Goal: Transaction & Acquisition: Purchase product/service

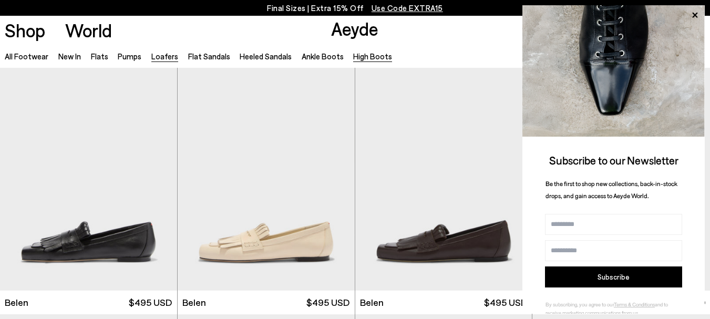
click at [370, 57] on link "High Boots" at bounding box center [372, 55] width 39 height 9
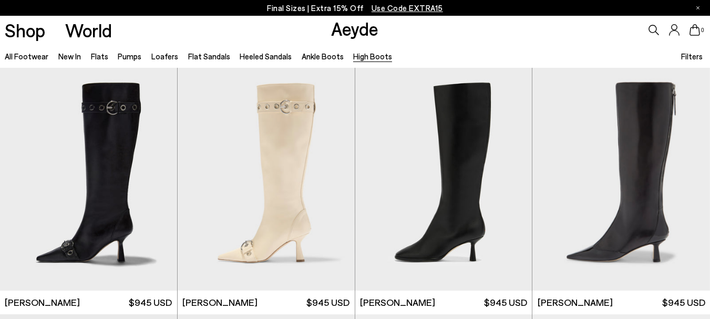
click at [693, 57] on span "Filters" at bounding box center [692, 55] width 22 height 9
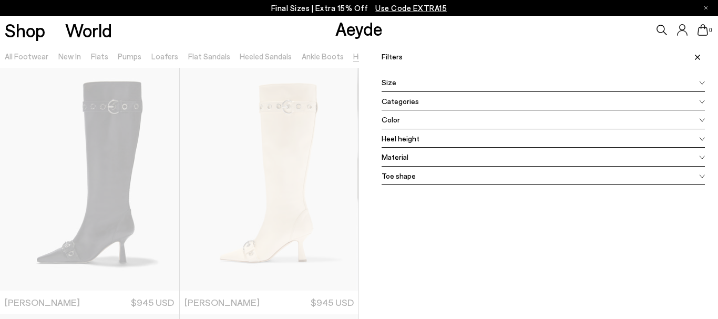
click at [615, 103] on div "Categories" at bounding box center [542, 101] width 323 height 19
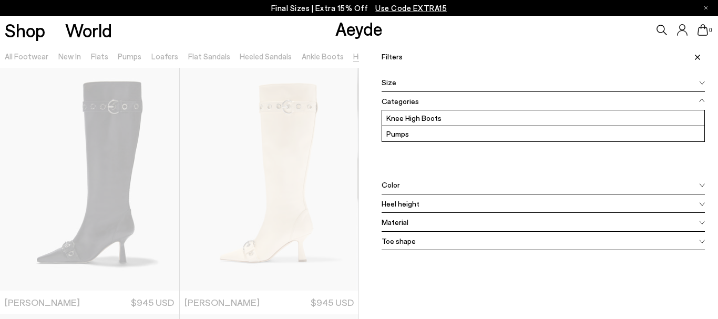
click at [483, 119] on label "Knee High Boots" at bounding box center [543, 117] width 322 height 15
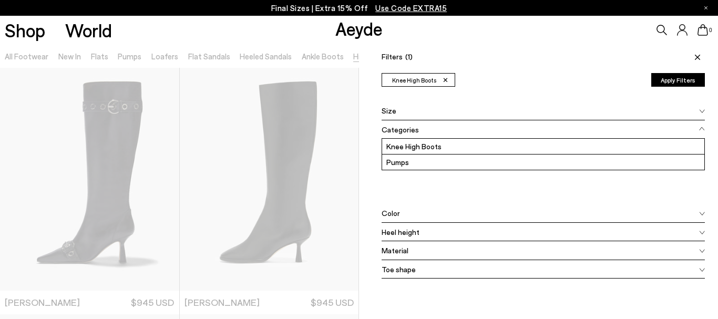
click at [471, 232] on div "Heel height" at bounding box center [542, 232] width 323 height 19
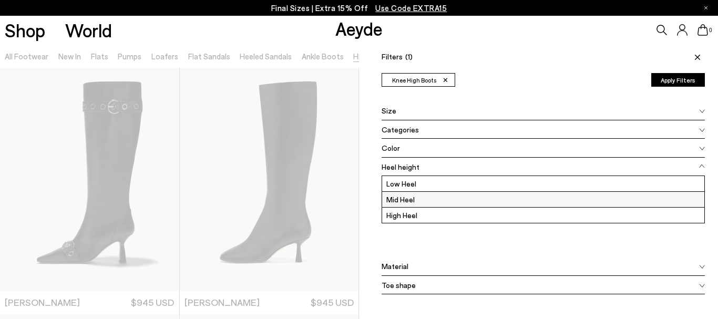
click at [423, 201] on label "Mid Heel" at bounding box center [543, 199] width 322 height 15
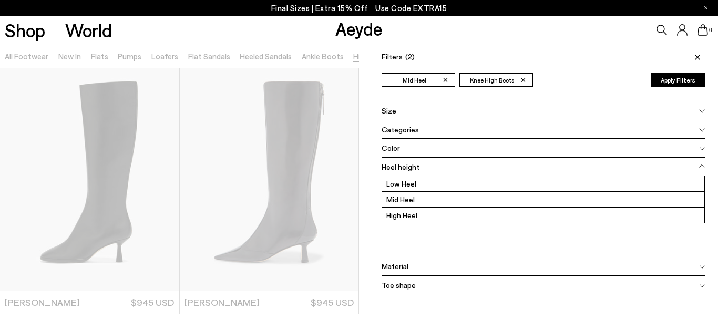
click at [694, 55] on icon at bounding box center [696, 57] width 5 height 5
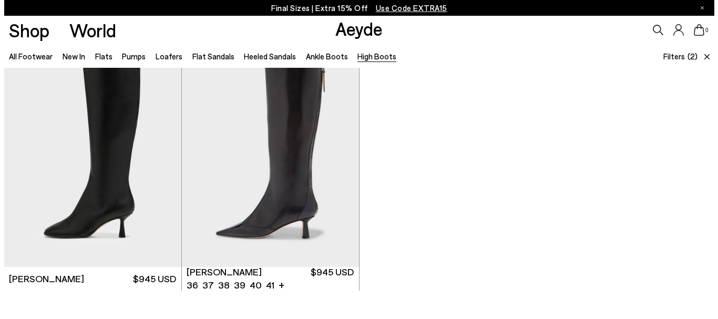
scroll to position [5, 0]
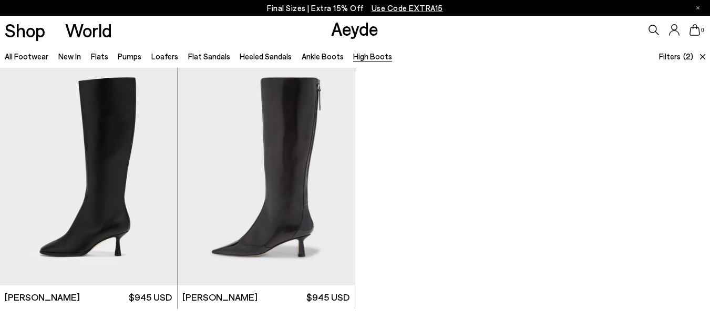
click at [677, 55] on span "Filters" at bounding box center [670, 55] width 22 height 9
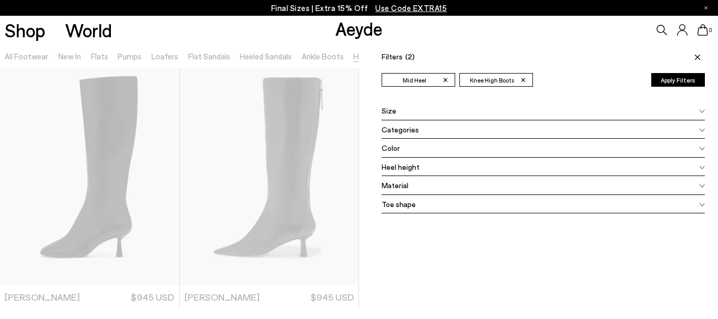
click at [508, 168] on div "Heel height" at bounding box center [542, 167] width 323 height 19
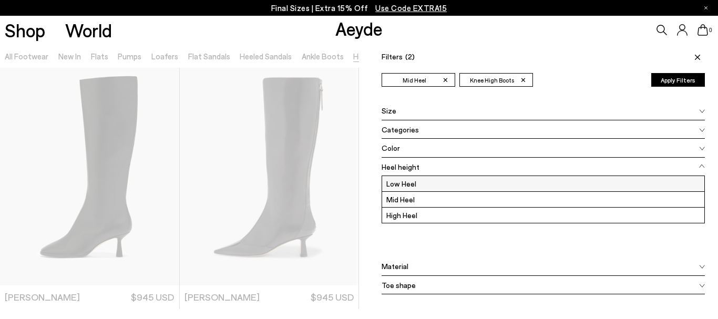
click at [398, 183] on label "Low Heel" at bounding box center [543, 183] width 322 height 15
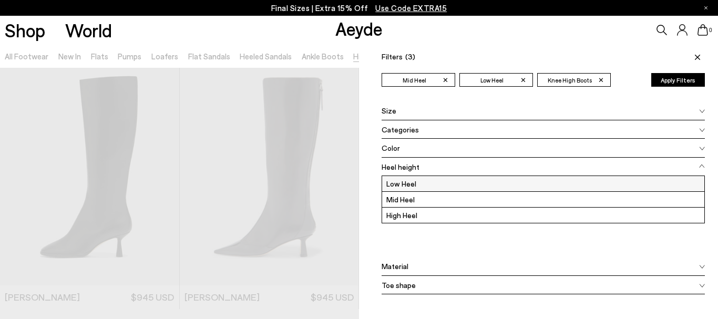
scroll to position [0, 0]
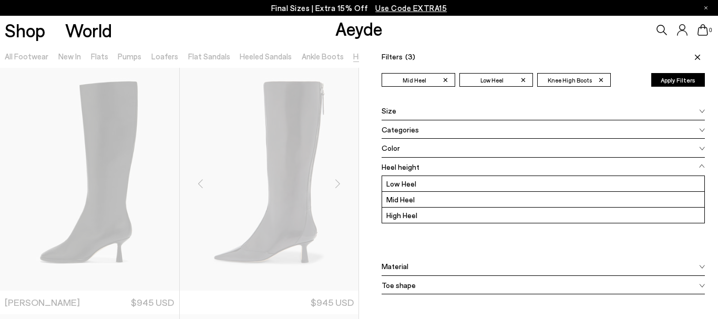
drag, startPoint x: 692, startPoint y: 55, endPoint x: 205, endPoint y: 207, distance: 510.2
click at [692, 55] on span at bounding box center [696, 56] width 18 height 23
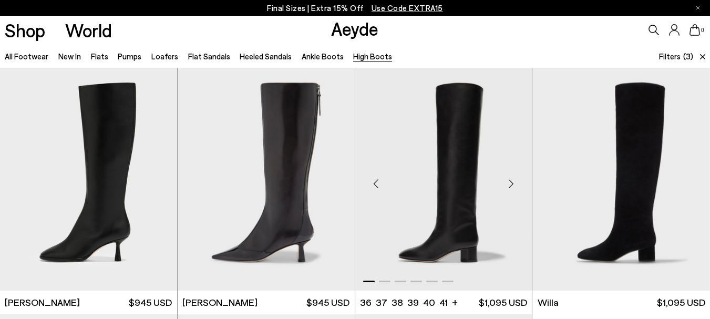
click at [510, 183] on div "Next slide" at bounding box center [511, 184] width 32 height 32
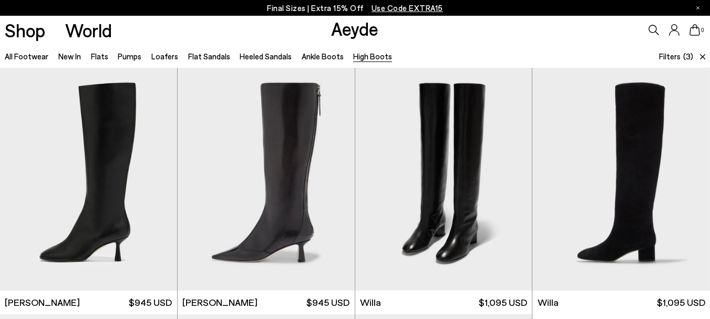
click at [667, 57] on span "Filters" at bounding box center [670, 55] width 22 height 9
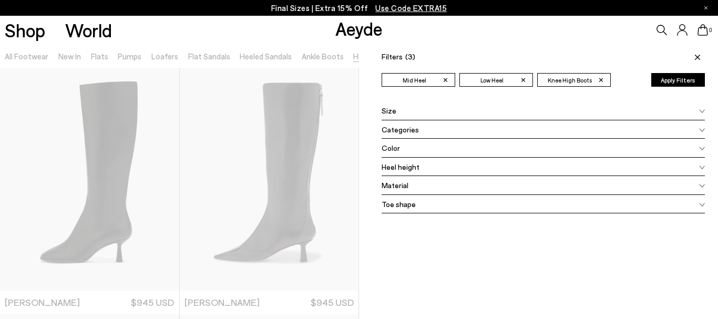
click at [419, 150] on div "Color" at bounding box center [542, 148] width 323 height 19
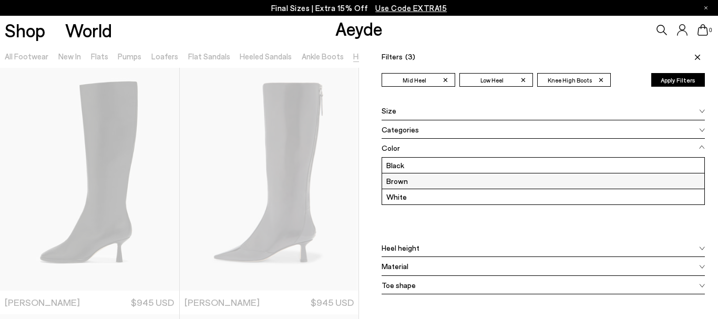
click at [402, 183] on label "Brown" at bounding box center [543, 180] width 322 height 15
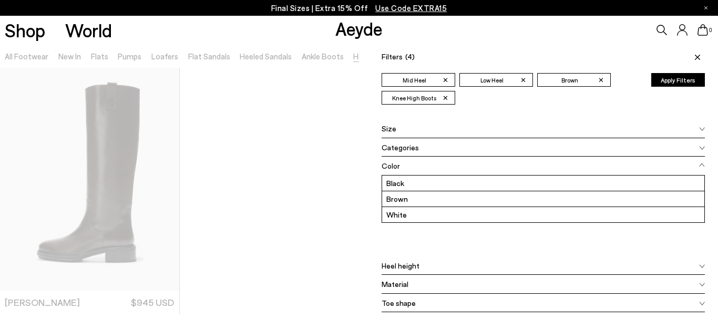
click at [694, 56] on icon at bounding box center [696, 57] width 5 height 5
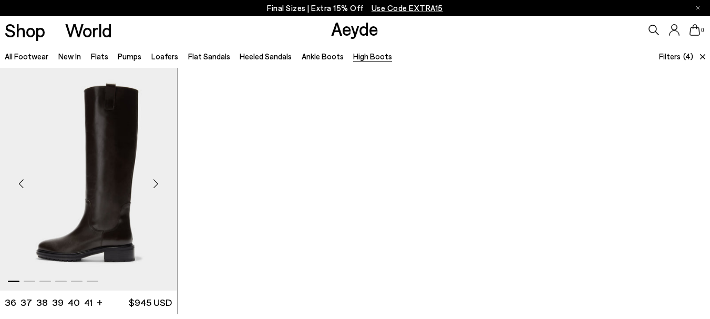
click at [77, 161] on img "1 / 6" at bounding box center [88, 179] width 177 height 223
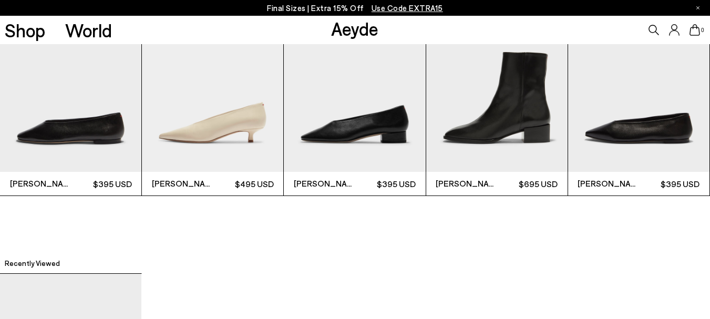
scroll to position [2049, 0]
